Goal: Information Seeking & Learning: Learn about a topic

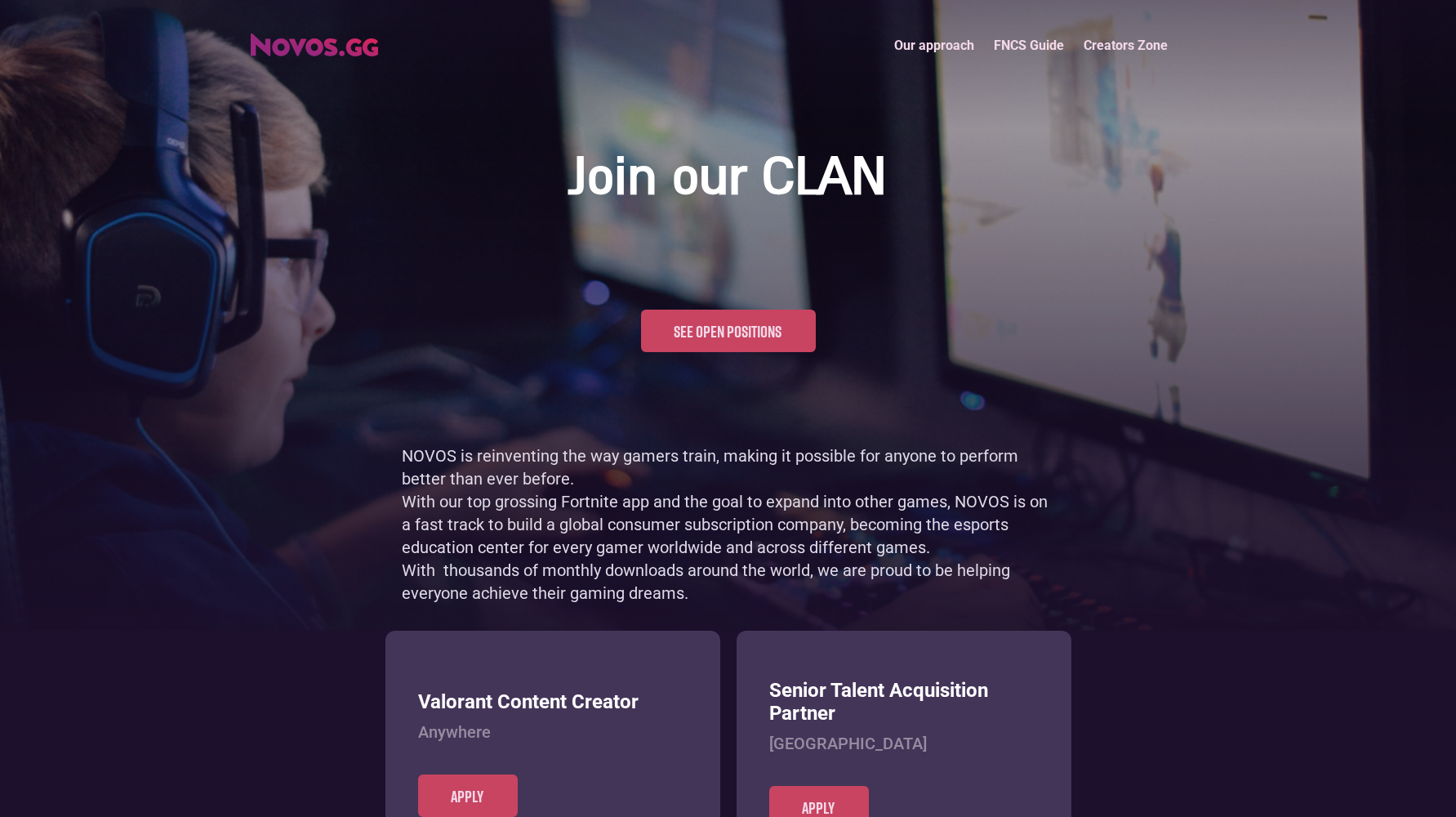
scroll to position [795, 0]
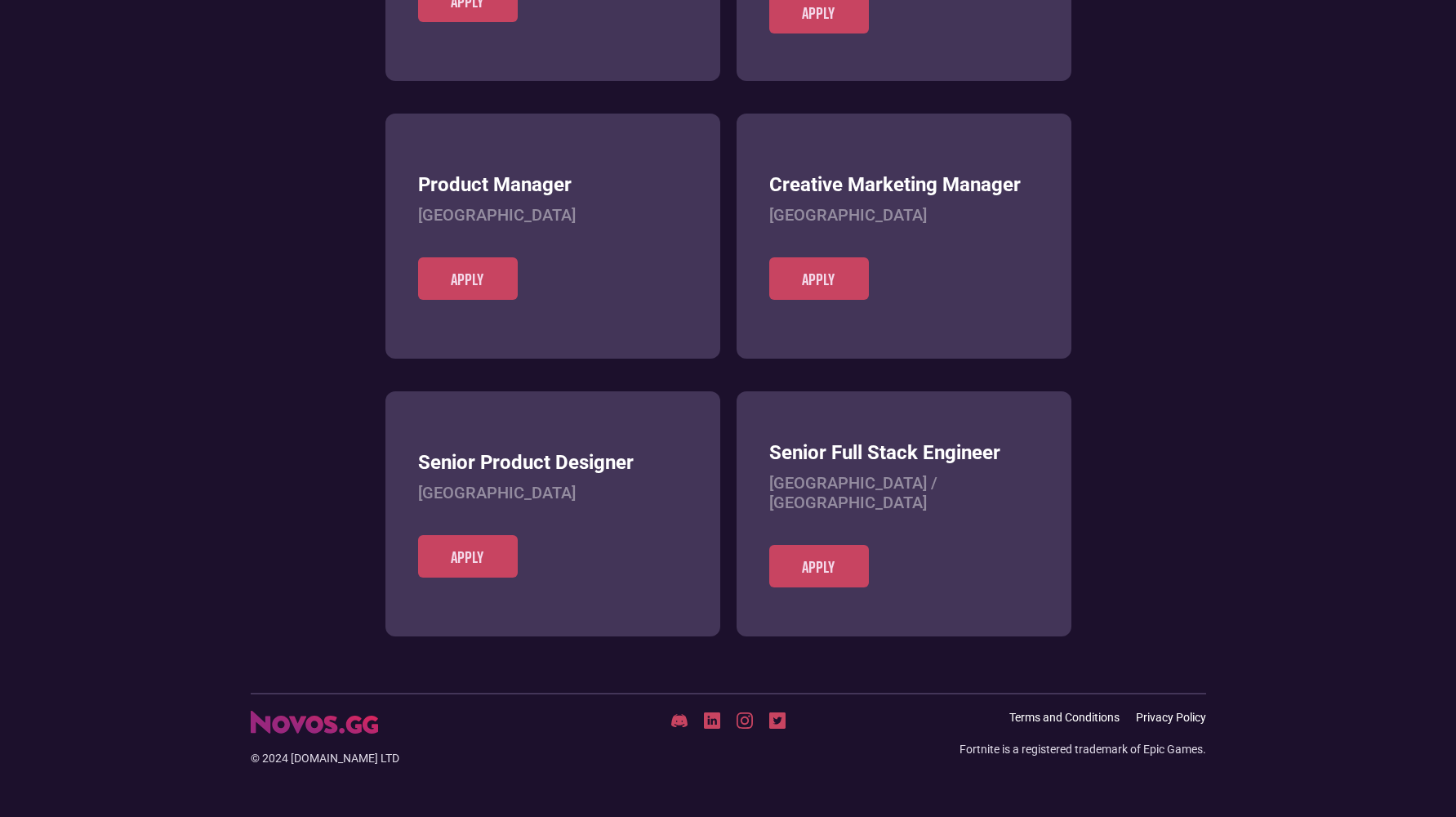
scroll to position [631, 0]
